Goal: Task Accomplishment & Management: Use online tool/utility

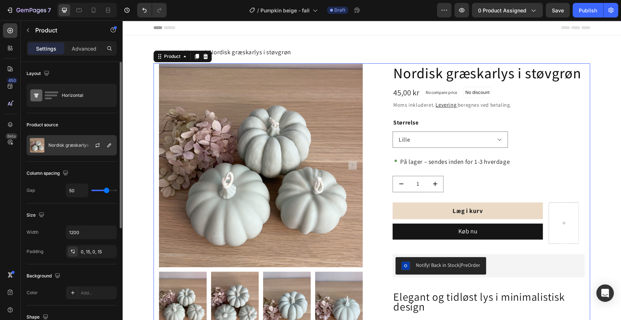
click at [82, 146] on p "Nordisk græskarlys i støvgrøn" at bounding box center [79, 145] width 62 height 5
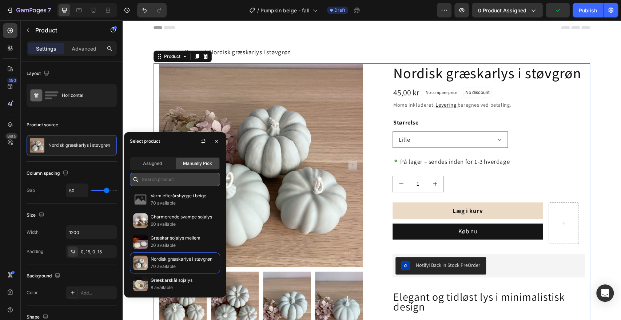
click at [157, 185] on input "text" at bounding box center [175, 179] width 90 height 13
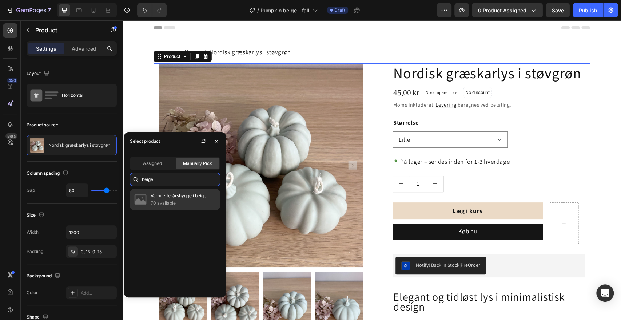
type input "beige"
click at [170, 200] on p "70 available" at bounding box center [184, 202] width 66 height 7
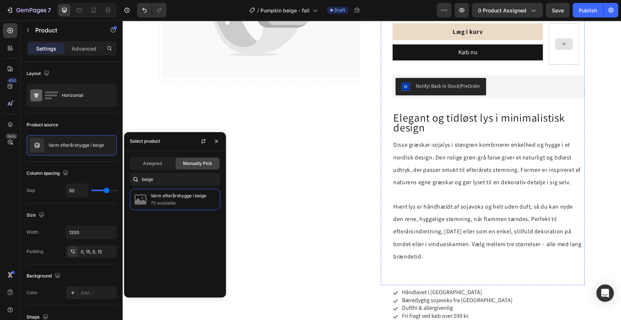
scroll to position [179, 0]
click at [217, 140] on icon "button" at bounding box center [217, 141] width 6 height 6
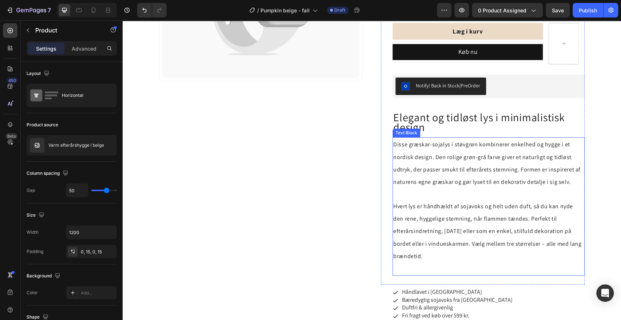
click at [460, 226] on p "Hvert lys er håndhældt af sojavoks og helt uden duft, så du kan nyde den rene, …" at bounding box center [488, 231] width 191 height 87
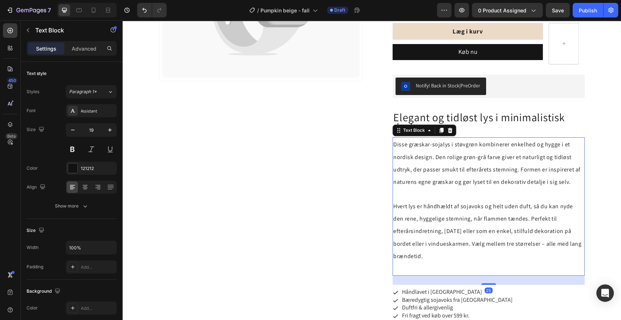
click at [460, 226] on p "Hvert lys er håndhældt af sojavoks og helt uden duft, så du kan nyde den rene, …" at bounding box center [488, 231] width 191 height 87
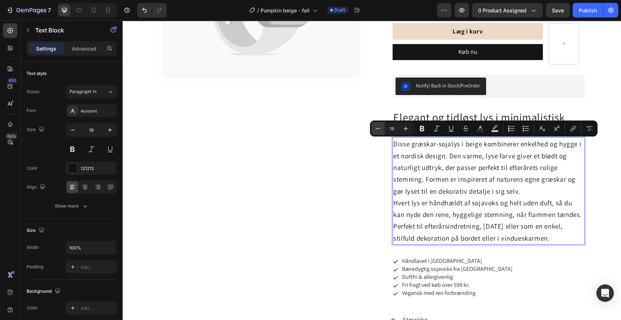
click at [379, 129] on icon "Editor contextual toolbar" at bounding box center [378, 128] width 7 height 7
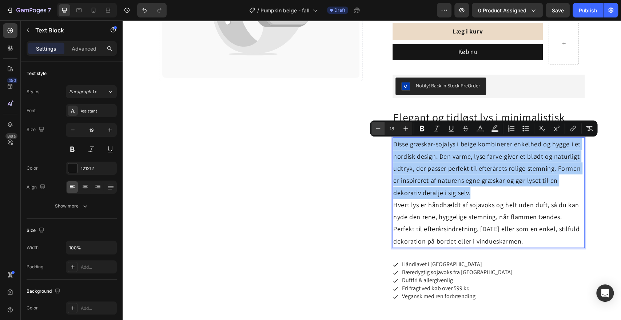
click at [379, 129] on icon "Editor contextual toolbar" at bounding box center [378, 128] width 7 height 7
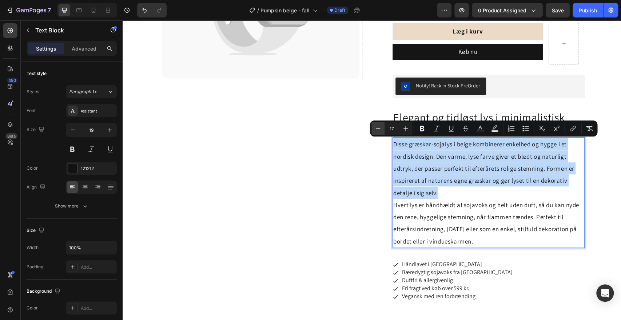
type input "16"
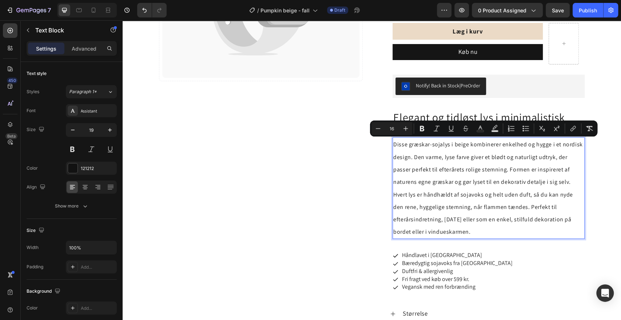
click at [569, 184] on p "Disse græskar-sojalys i beige kombinerer enkelhed og hygge i et nordisk design.…" at bounding box center [488, 163] width 191 height 50
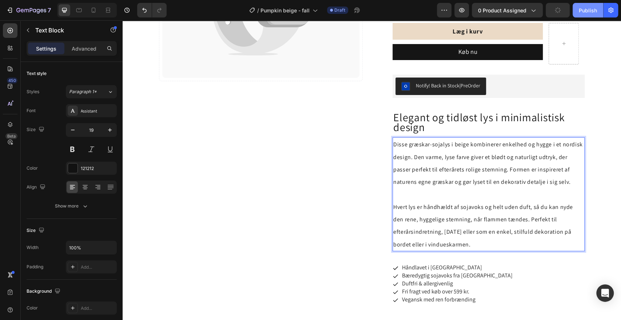
click at [588, 12] on div "Publish" at bounding box center [588, 11] width 18 height 8
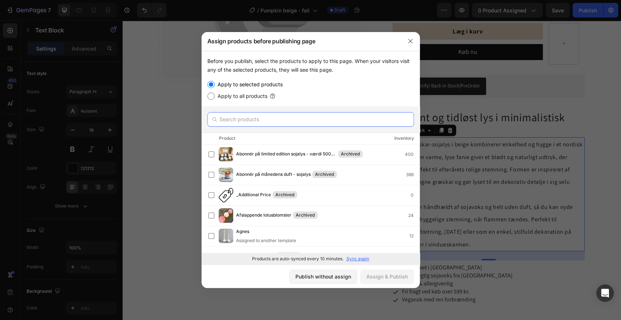
click at [347, 117] on input "text" at bounding box center [310, 119] width 207 height 15
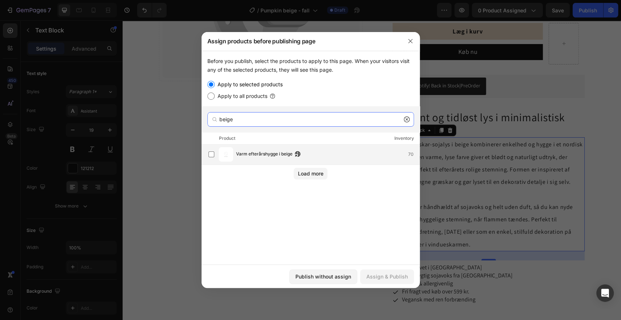
type input "beige"
click at [284, 155] on span "Varm efterårshygge i beige" at bounding box center [264, 154] width 56 height 8
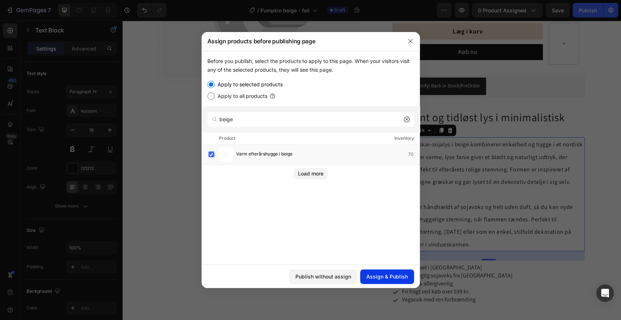
click at [389, 273] on div "Assign & Publish" at bounding box center [387, 277] width 41 height 8
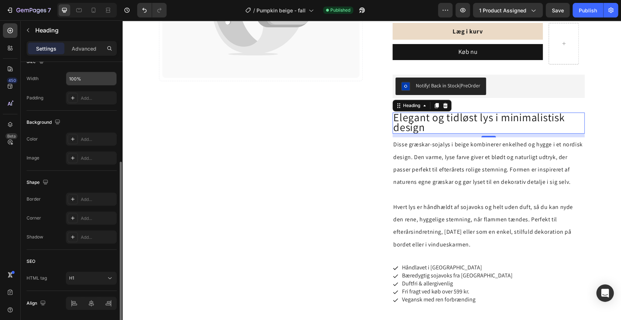
scroll to position [169, 0]
click at [110, 278] on icon at bounding box center [109, 277] width 7 height 7
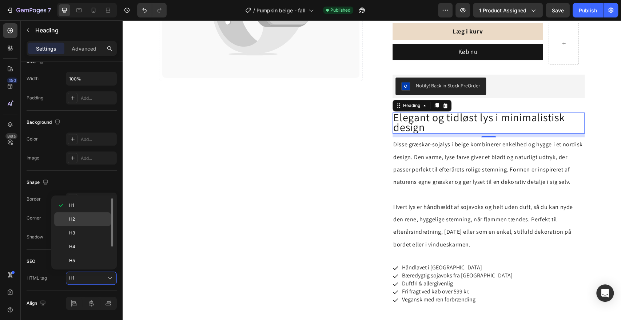
click at [84, 219] on p "H2" at bounding box center [88, 219] width 39 height 7
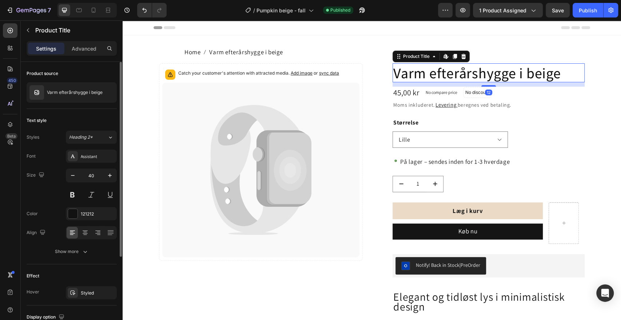
scroll to position [119, 0]
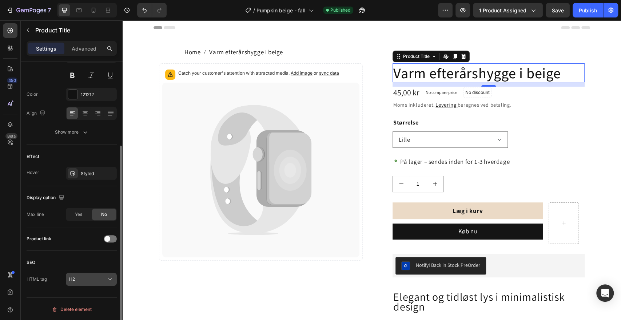
click at [108, 279] on icon at bounding box center [109, 279] width 7 height 7
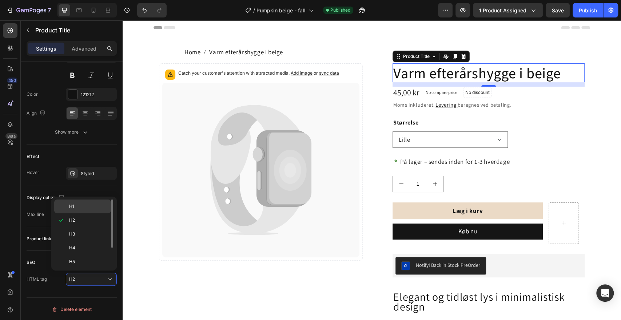
click at [94, 203] on p "H1" at bounding box center [88, 206] width 39 height 7
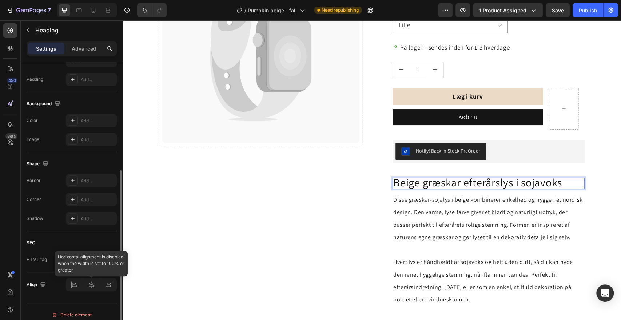
scroll to position [193, 0]
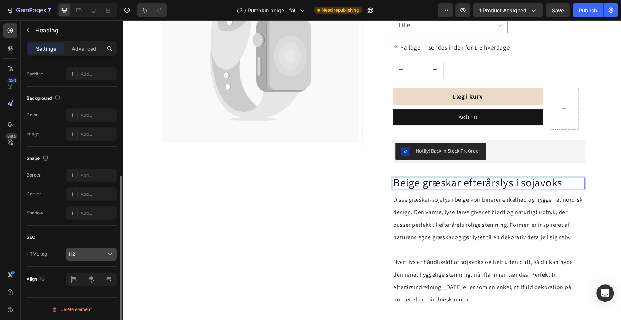
click at [111, 252] on icon at bounding box center [109, 253] width 7 height 7
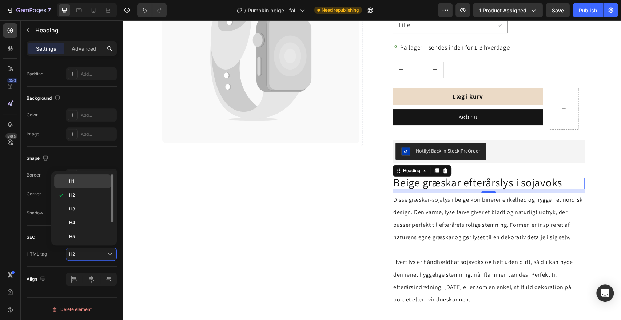
click at [93, 183] on p "H1" at bounding box center [88, 181] width 39 height 7
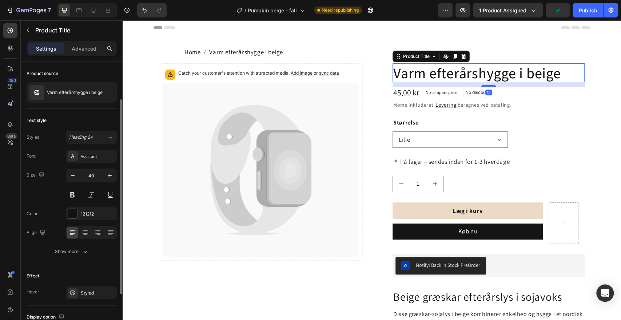
scroll to position [119, 0]
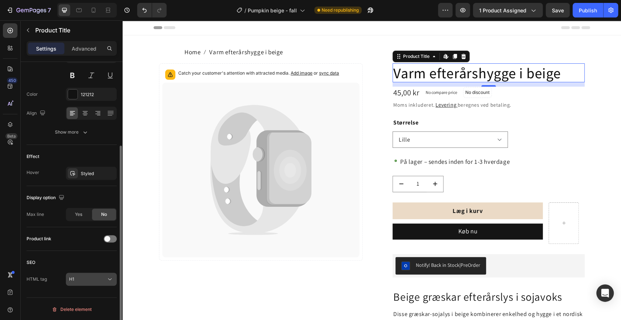
click at [112, 276] on icon at bounding box center [109, 279] width 7 height 7
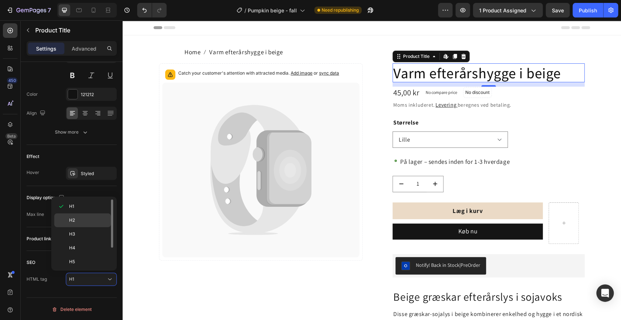
click at [85, 219] on p "H2" at bounding box center [88, 220] width 39 height 7
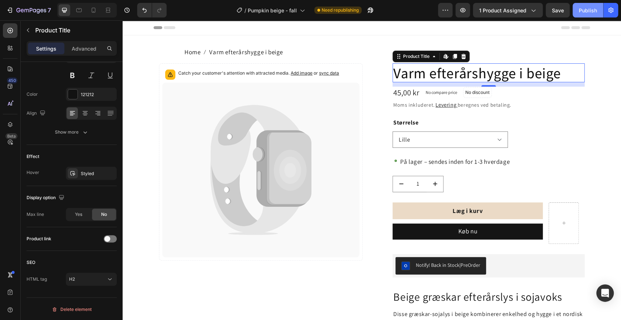
click at [585, 15] on button "Publish" at bounding box center [588, 10] width 31 height 15
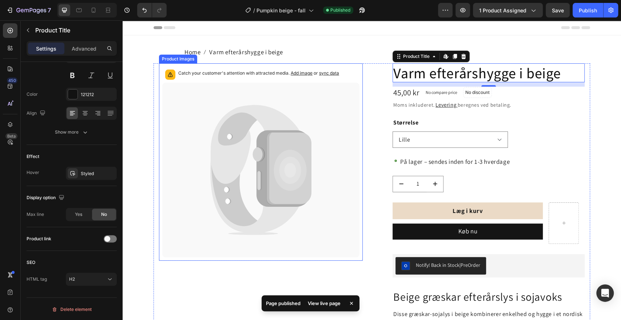
scroll to position [0, 0]
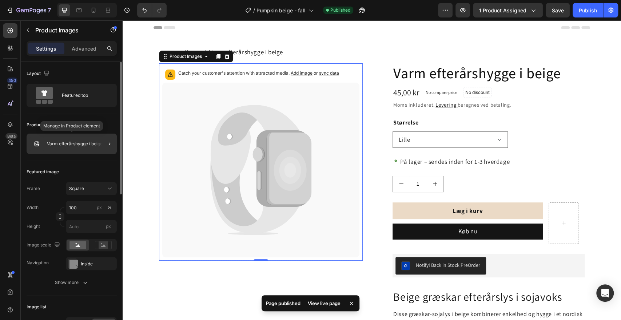
click at [92, 147] on div "Varm efterårshygge i beige" at bounding box center [72, 144] width 90 height 20
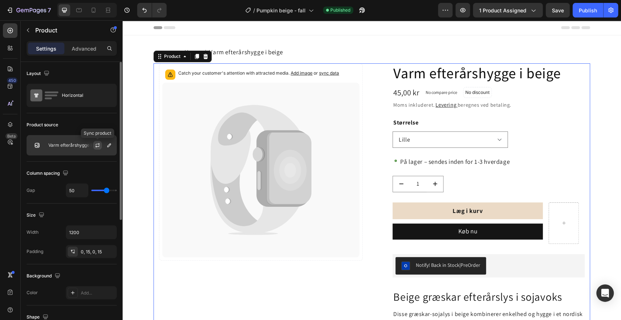
click at [97, 145] on icon "button" at bounding box center [98, 145] width 6 height 6
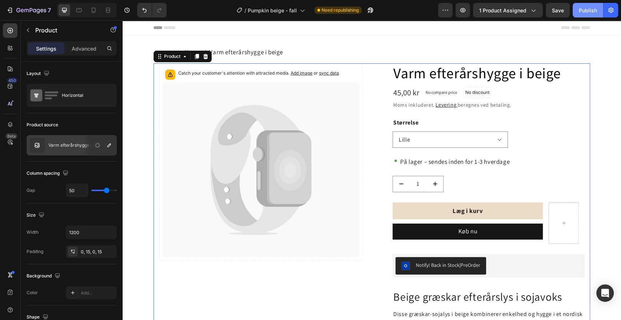
click at [582, 11] on div "Publish" at bounding box center [588, 11] width 18 height 8
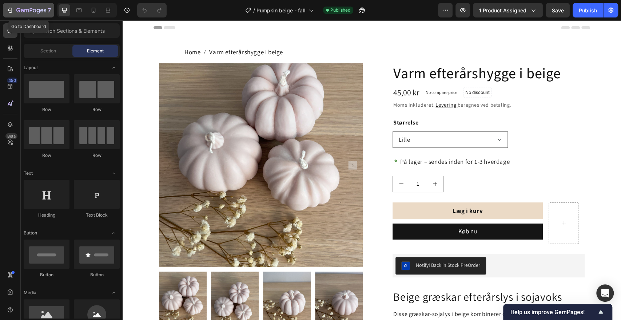
click at [11, 11] on icon "button" at bounding box center [9, 10] width 7 height 7
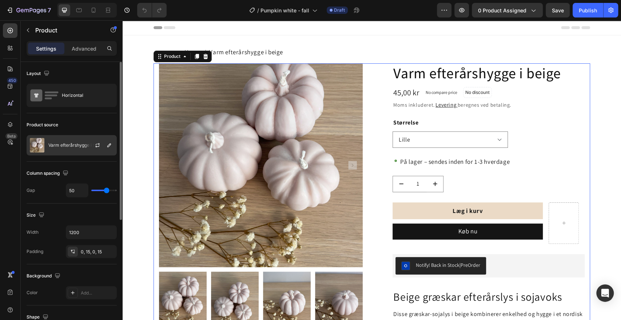
click at [70, 146] on p "Varm efterårshygge i beige" at bounding box center [76, 145] width 56 height 5
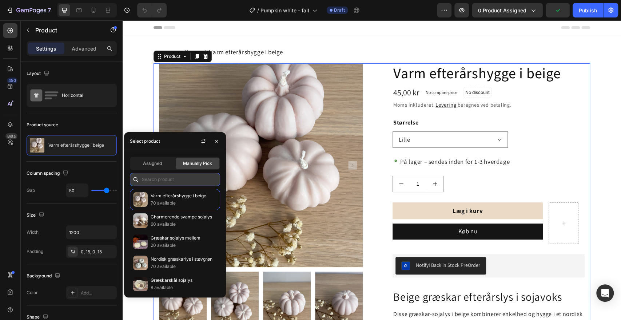
click at [172, 180] on input "text" at bounding box center [175, 179] width 90 height 13
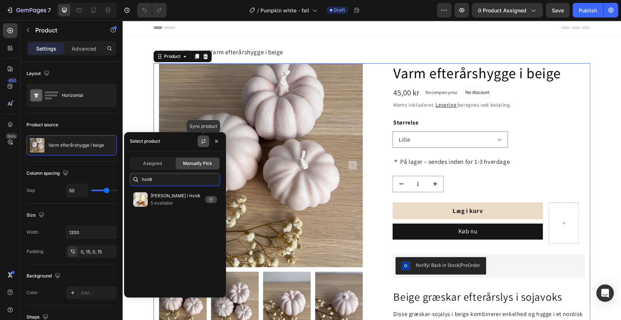
type input "hvidt"
click at [206, 139] on button "button" at bounding box center [204, 141] width 12 height 12
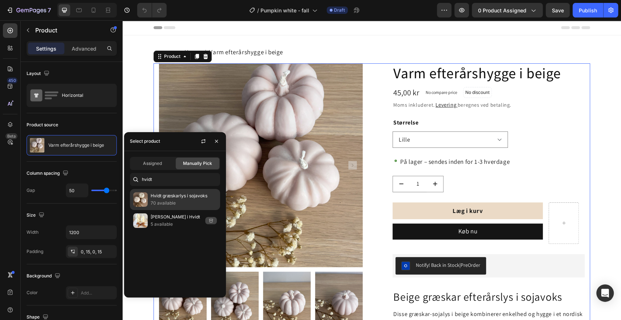
click at [179, 200] on p "70 available" at bounding box center [184, 202] width 66 height 7
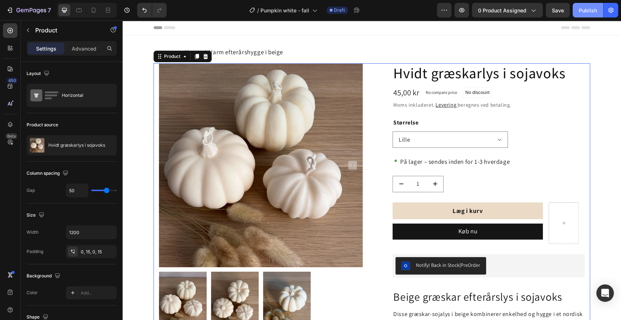
click at [585, 8] on div "Publish" at bounding box center [588, 11] width 18 height 8
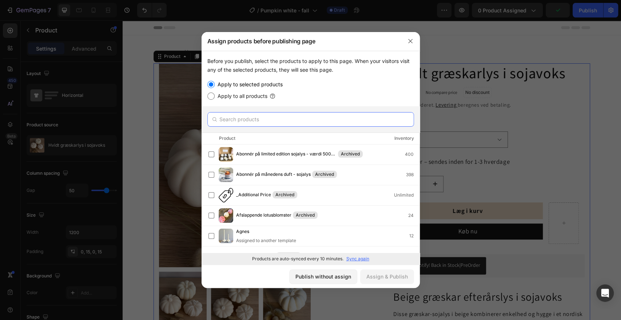
click at [294, 116] on input "text" at bounding box center [310, 119] width 207 height 15
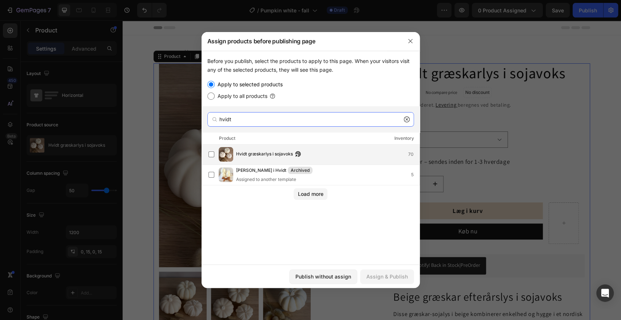
type input "hvidt"
click at [278, 153] on span "Hvidt græskarlys i sojavoks" at bounding box center [264, 154] width 57 height 8
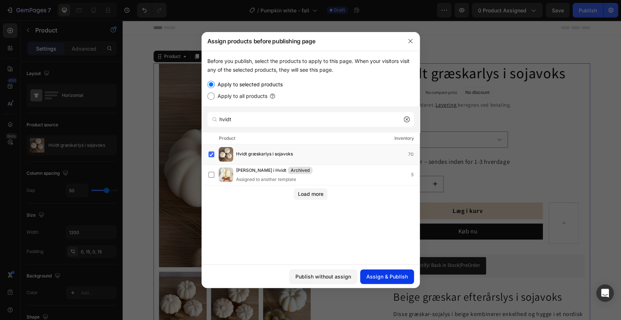
click at [373, 277] on div "Assign & Publish" at bounding box center [387, 277] width 41 height 8
